Goal: Subscribe to service/newsletter

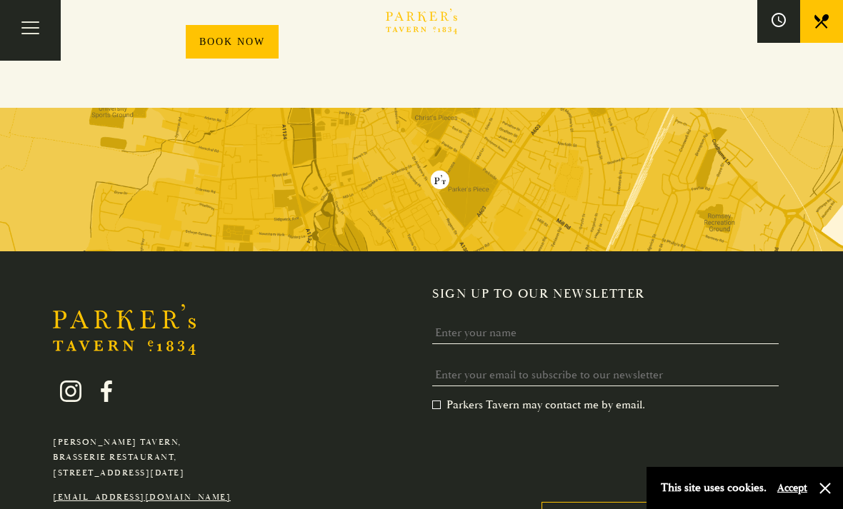
scroll to position [1045, 0]
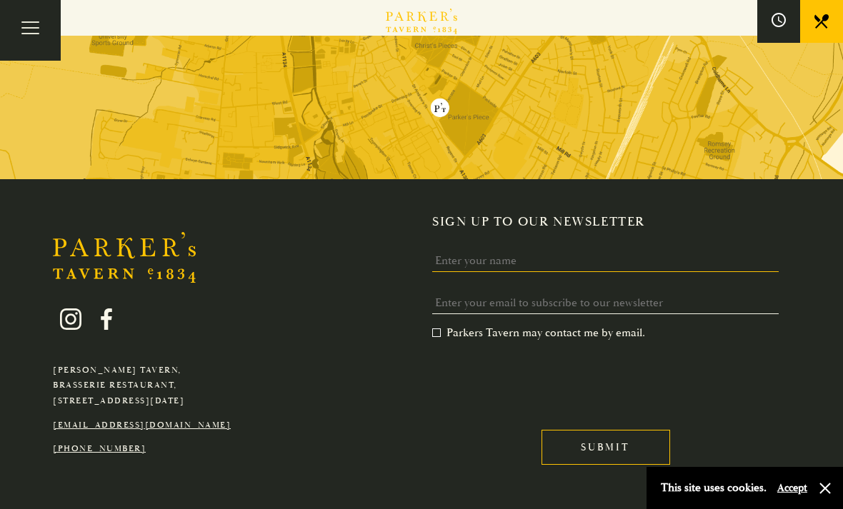
click at [463, 252] on input "Name" at bounding box center [605, 261] width 347 height 22
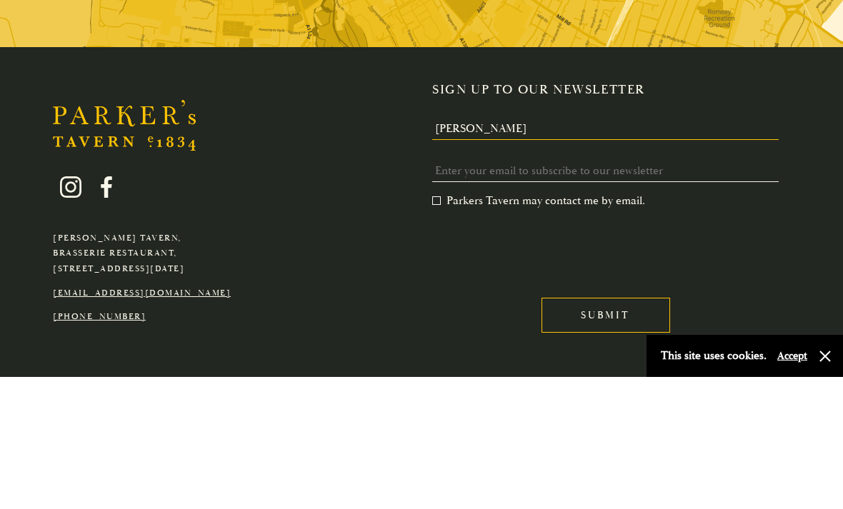
type input "[PERSON_NAME]"
click at [454, 292] on input "Email *" at bounding box center [605, 303] width 347 height 22
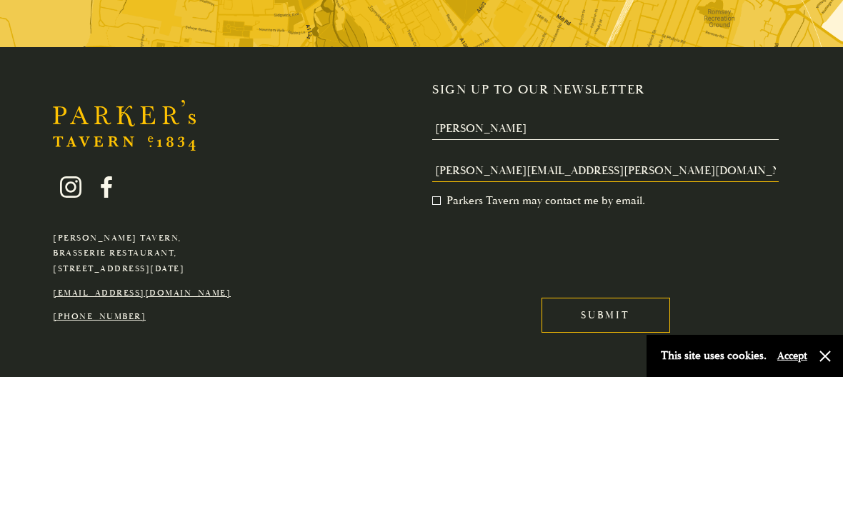
type input "[PERSON_NAME][EMAIL_ADDRESS][PERSON_NAME][DOMAIN_NAME]"
click at [433, 326] on label "Parkers Tavern may contact me by email. *" at bounding box center [538, 333] width 213 height 14
click at [435, 334] on input "Parkers Tavern may contact me by email. *" at bounding box center [435, 334] width 0 height 0
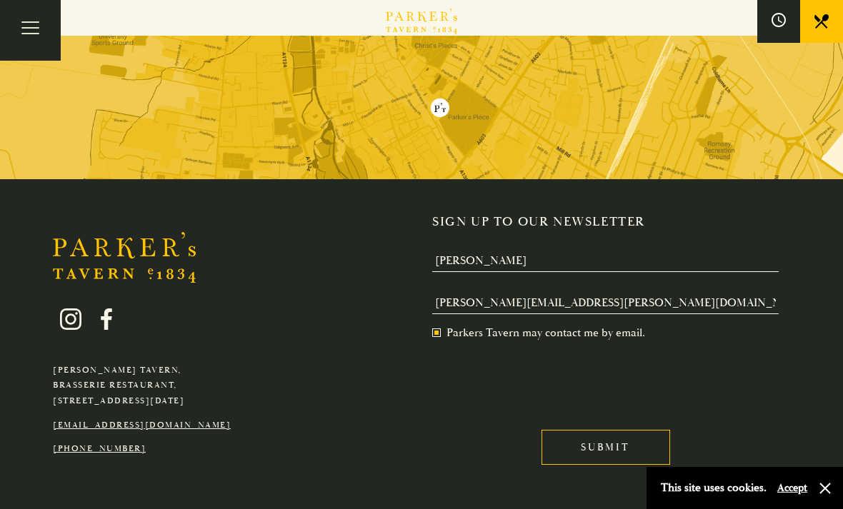
click at [596, 458] on input "Submit" at bounding box center [606, 447] width 129 height 35
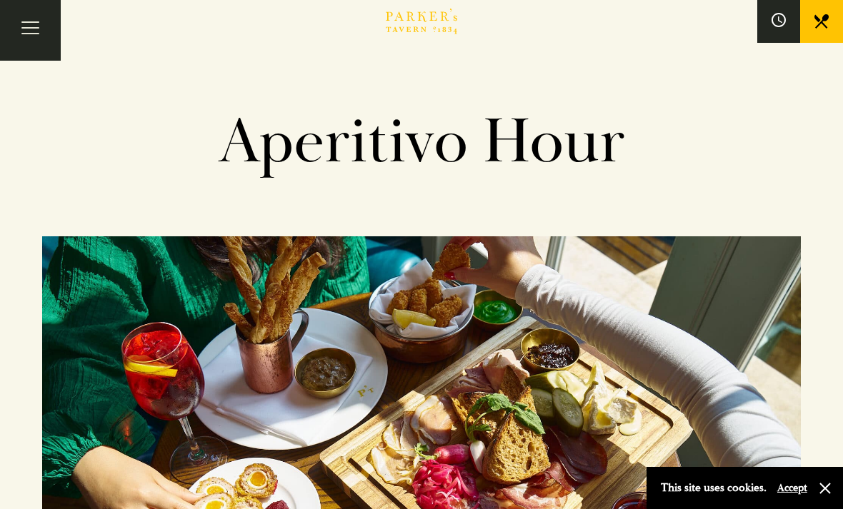
scroll to position [0, 0]
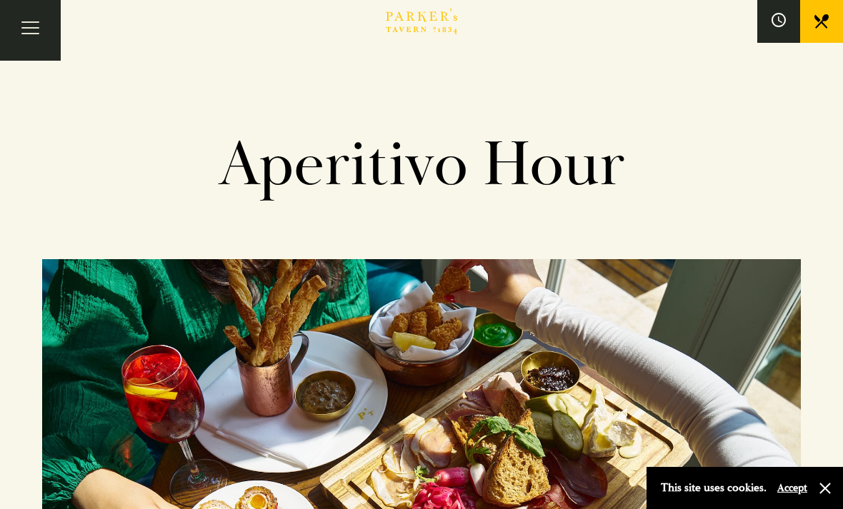
click at [34, 23] on button "Toggle navigation" at bounding box center [30, 30] width 61 height 61
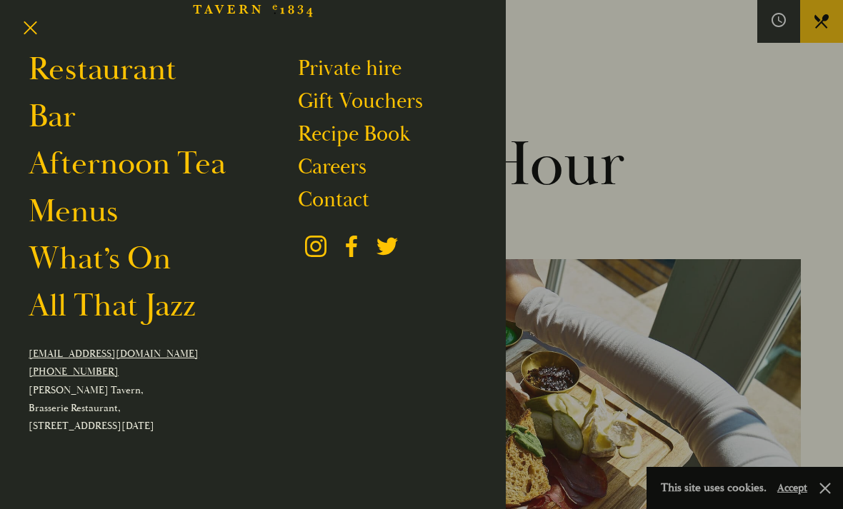
scroll to position [68, 0]
click at [96, 273] on link "What’s On" at bounding box center [100, 259] width 142 height 39
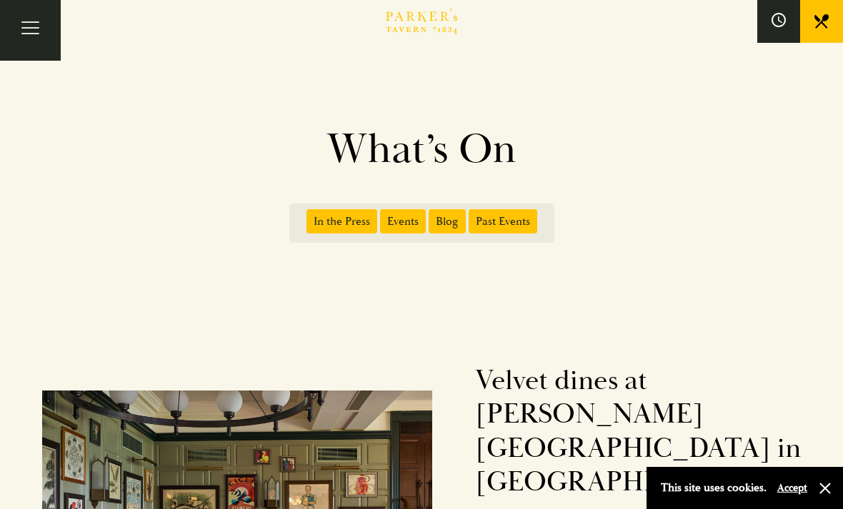
scroll to position [14, 0]
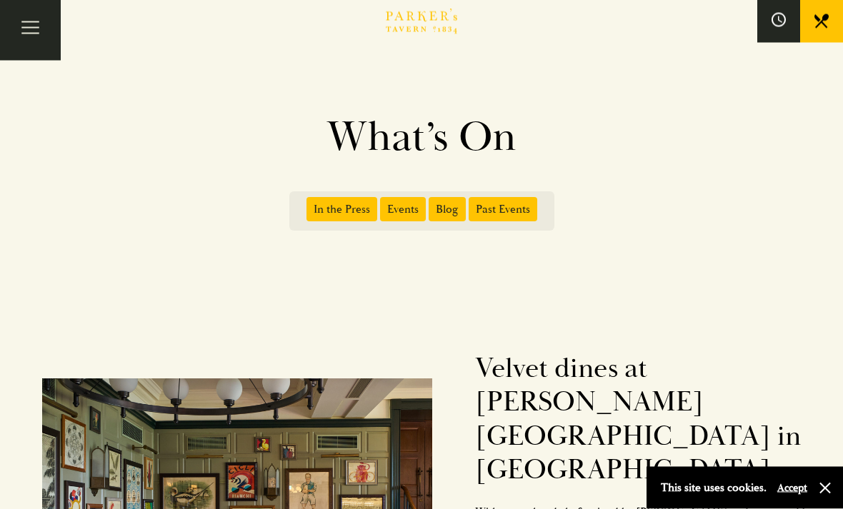
click at [820, 509] on div "This site uses cookies. Accept" at bounding box center [745, 488] width 196 height 42
click at [830, 496] on button "button" at bounding box center [825, 489] width 14 height 14
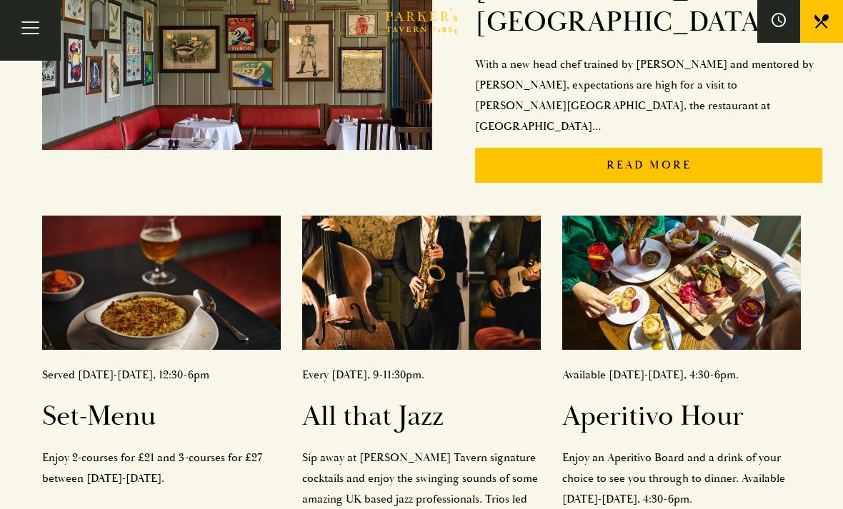
scroll to position [454, 0]
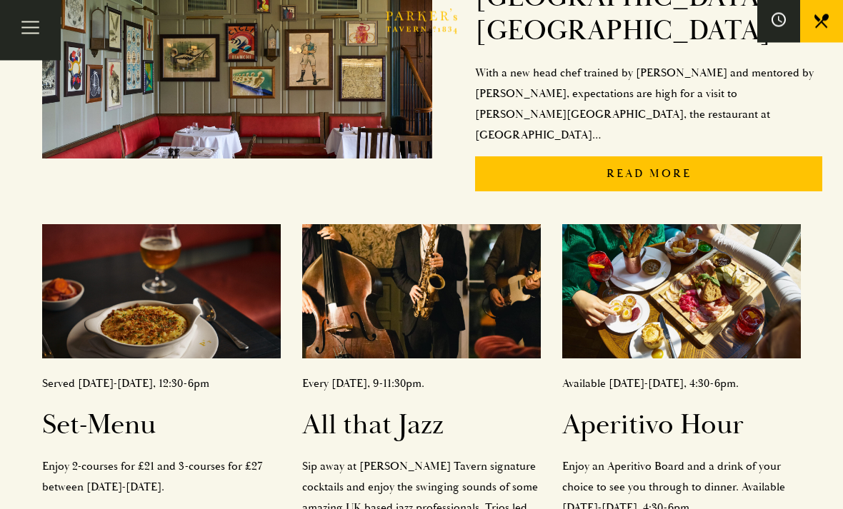
click at [81, 409] on h2 "Set-Menu" at bounding box center [161, 426] width 239 height 34
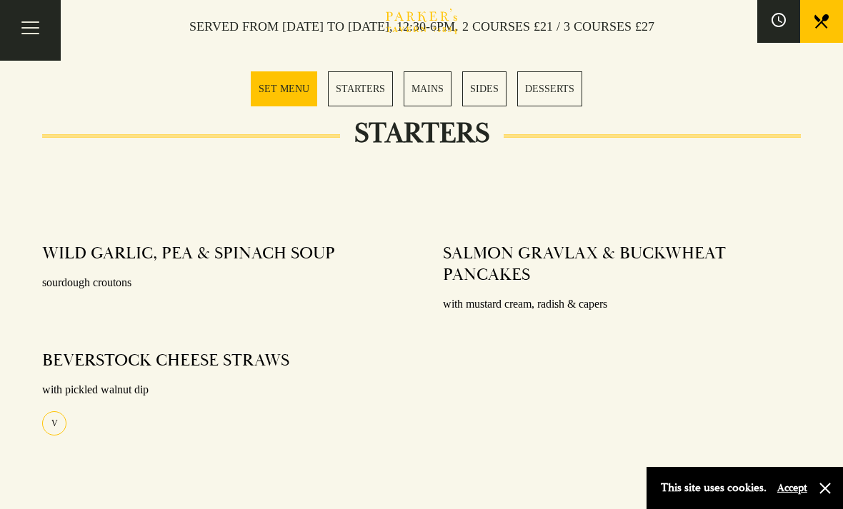
scroll to position [572, 0]
